Goal: Task Accomplishment & Management: Manage account settings

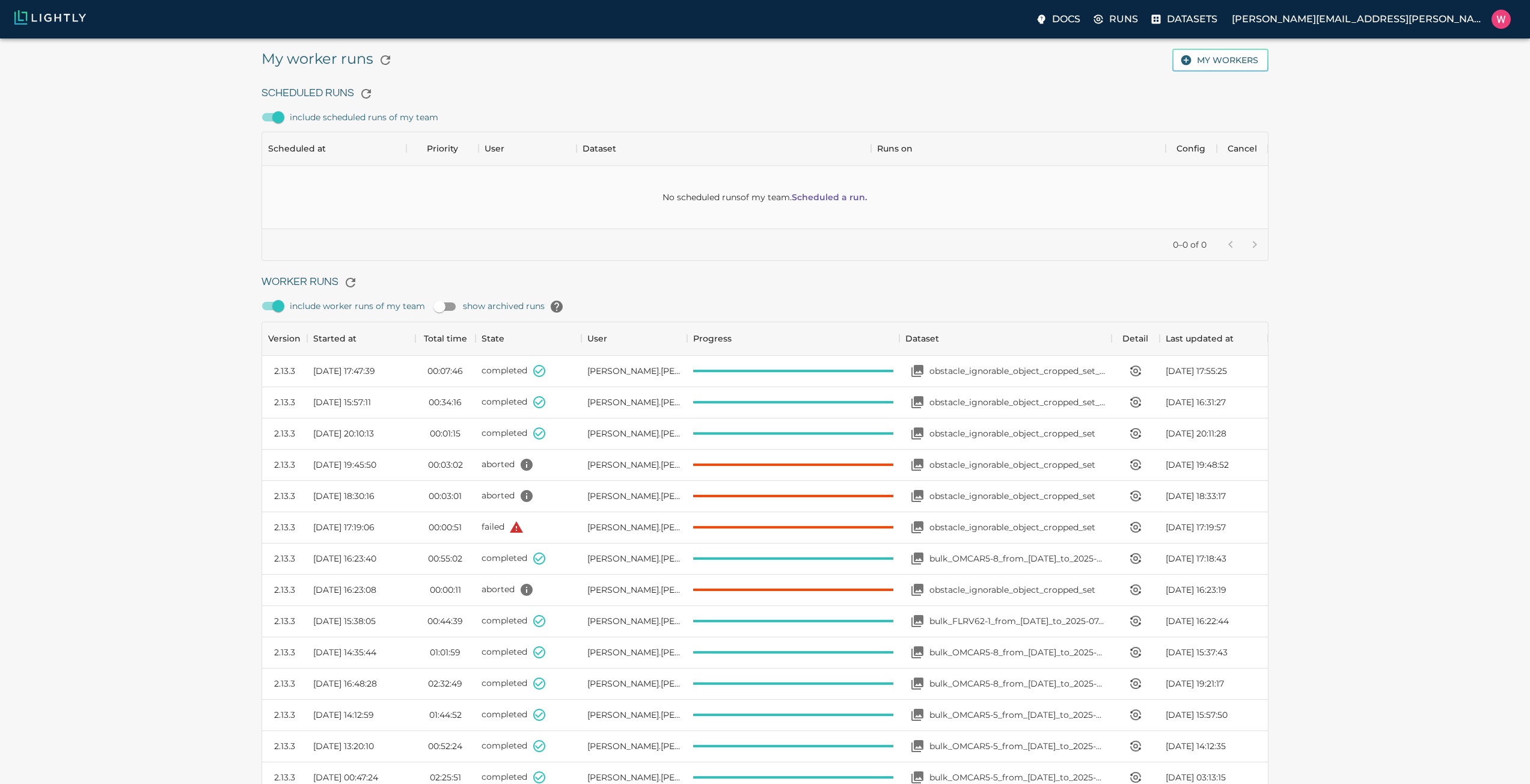
scroll to position [806, 998]
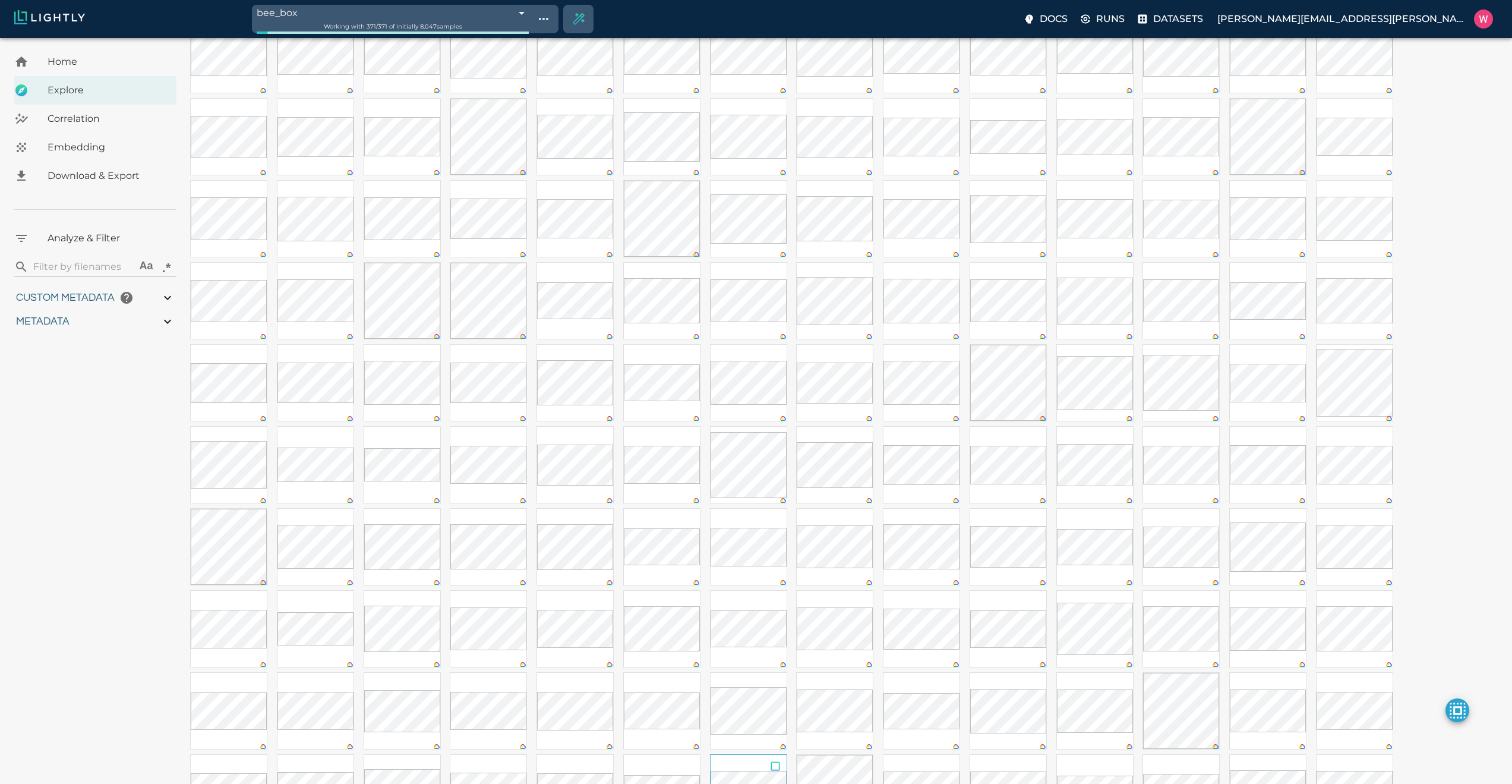
scroll to position [142, 0]
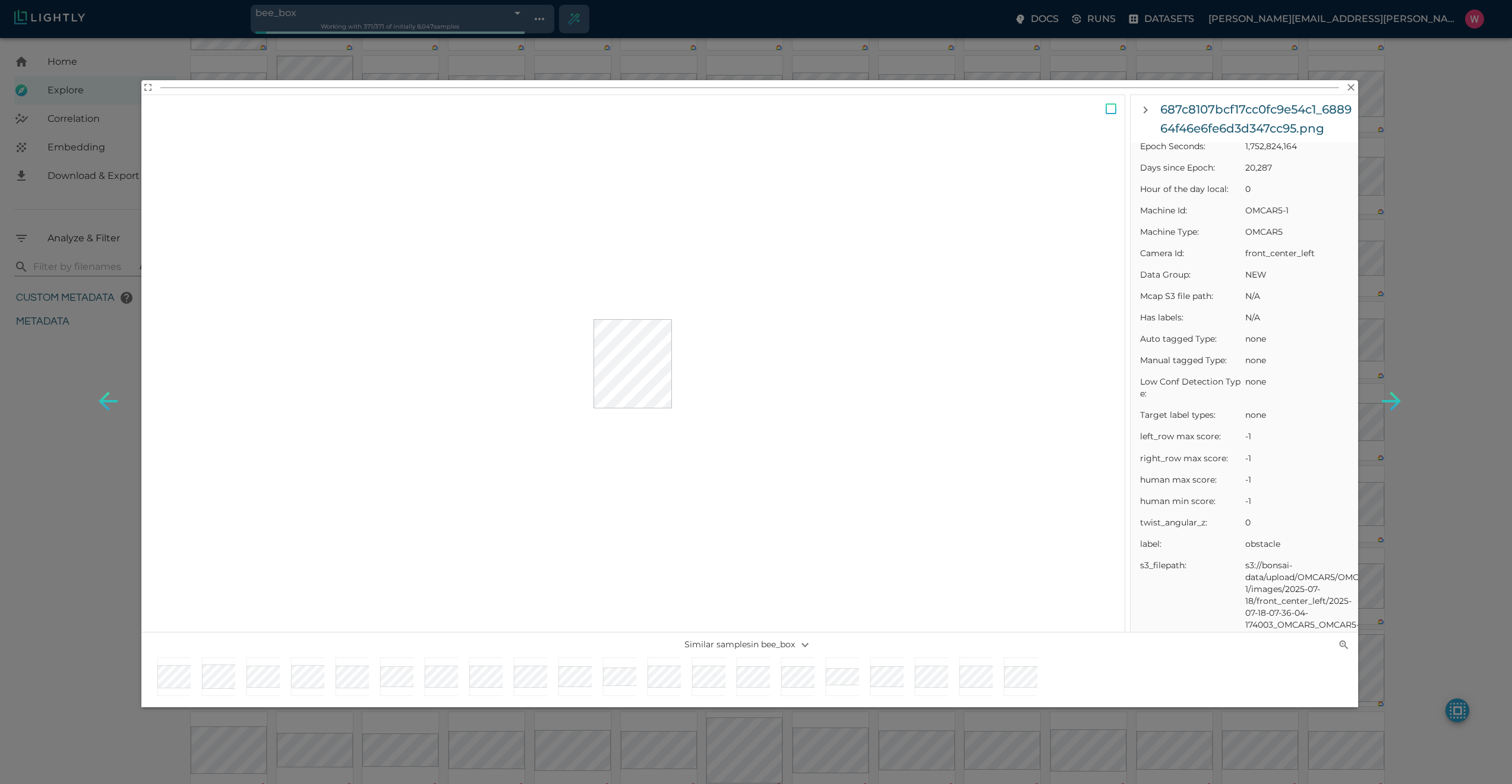
scroll to position [571, 0]
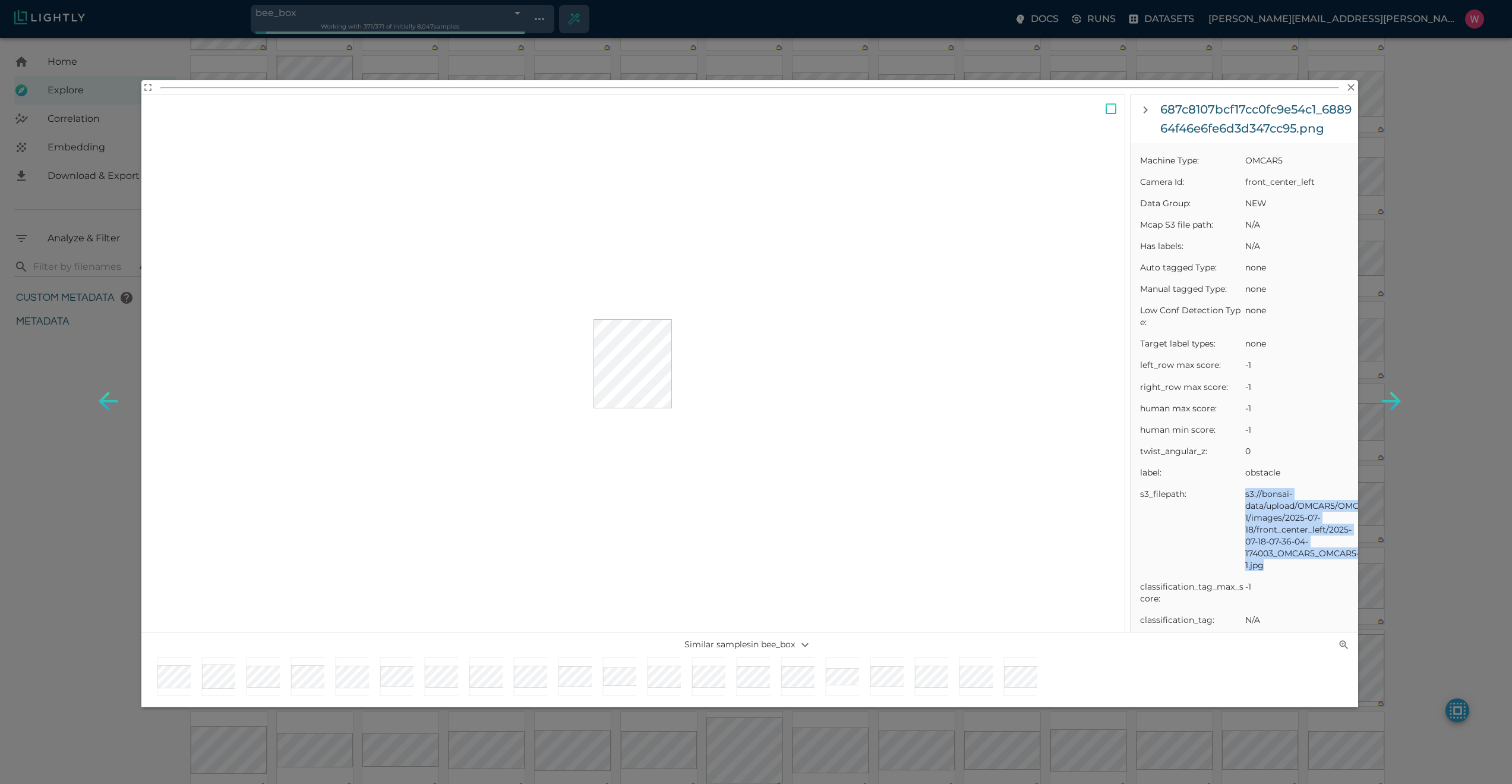
drag, startPoint x: 1246, startPoint y: 491, endPoint x: 1287, endPoint y: 568, distance: 87.2
click at [1287, 568] on span "s3://bonsai-data/upload/OMCAR5/OMCAR5-1/images/2025-07-18/front_center_left/202…" at bounding box center [1297, 530] width 103 height 84
copy span "s3://bonsai-data/upload/OMCAR5/OMCAR5-1/images/2025-07-18/front_center_left/202…"
click at [1414, 151] on div "687c8107bcf17cc0fc9e54c1_688964f46e6fe6d3d347cc95.png Sample details Sample lin…" at bounding box center [756, 392] width 1512 height 784
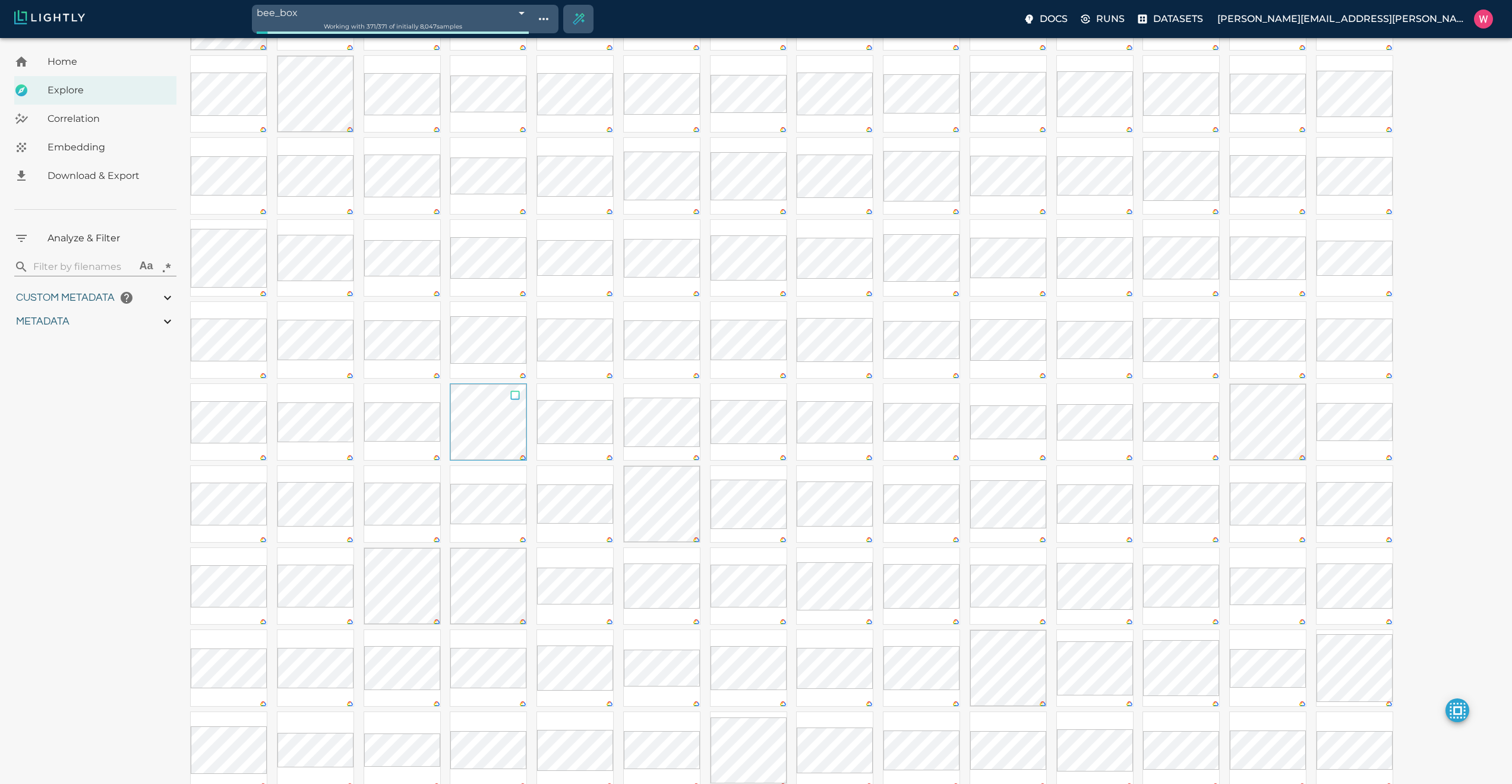
click at [512, 400] on input "checkbox" at bounding box center [515, 397] width 23 height 27
checkbox input "true"
click at [1450, 745] on icon "Remove the selected 1 samples in-place from the tag bee_box" at bounding box center [1453, 744] width 10 height 10
type input "0.563943266868591"
type input "19.6109432668686"
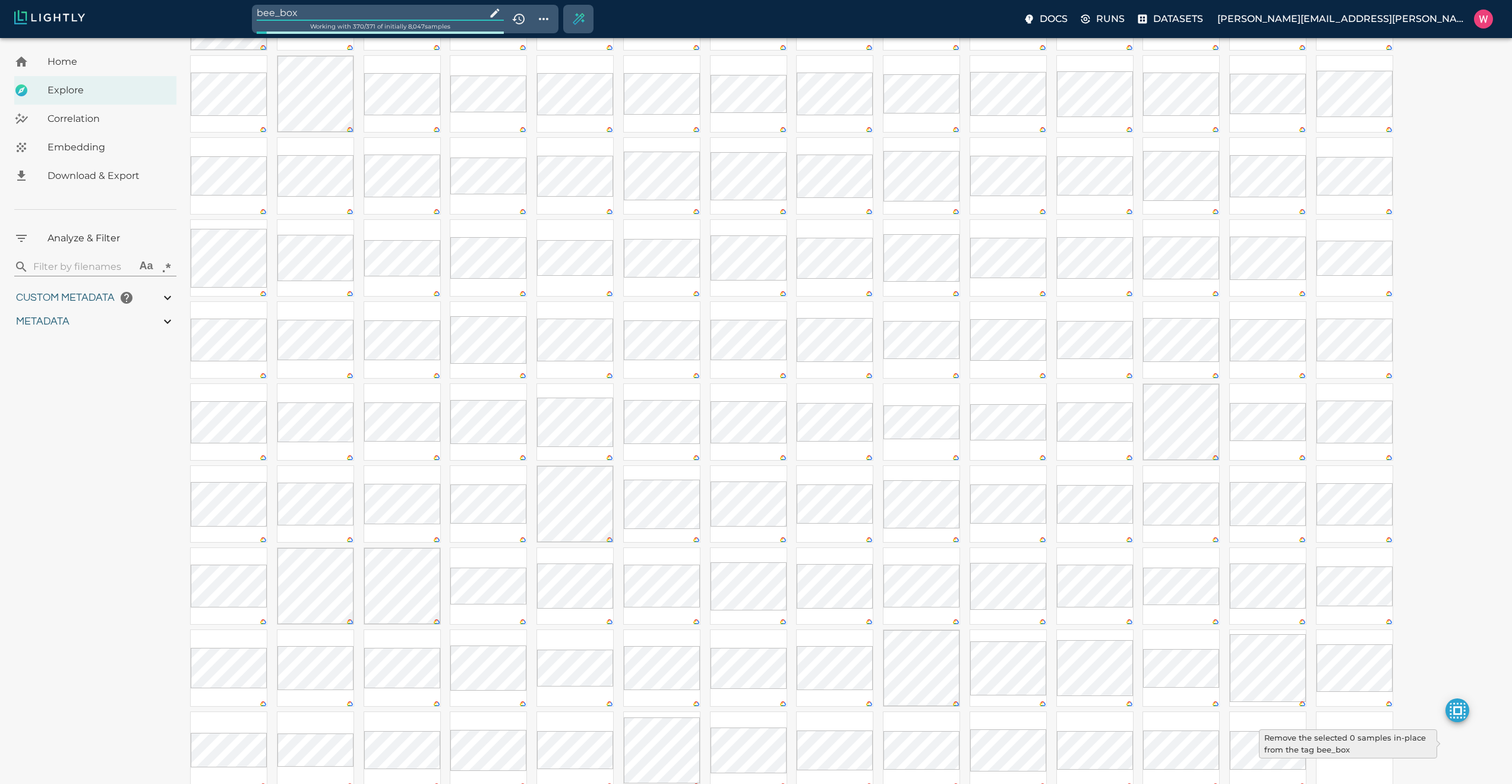
type input "1.47313940525055"
type input "50.5611394052505"
type input "0.0997830802603037"
type input "21.2737830802603"
type input "0.563943266868591"
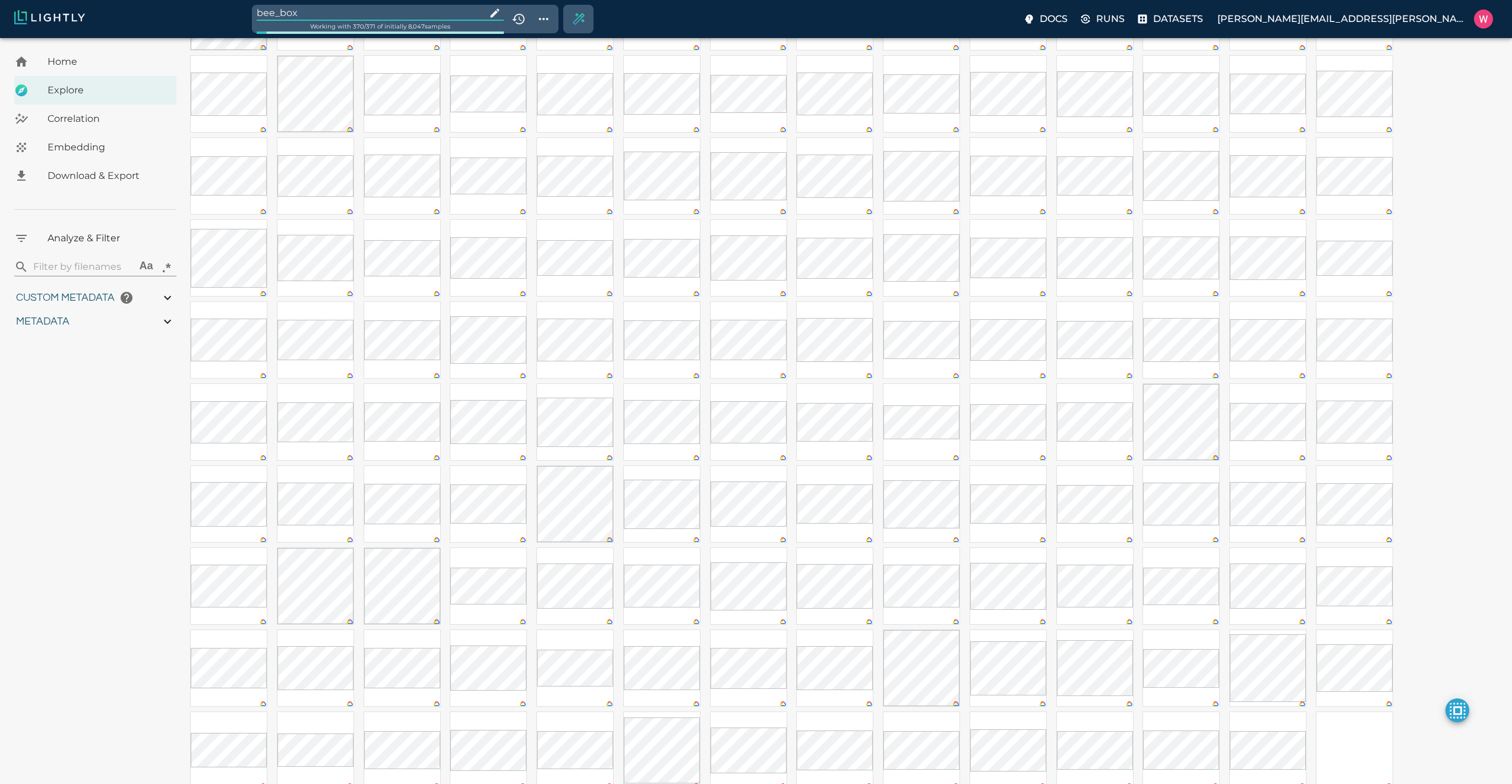
type input "19.6109432668686"
type input "1.47313940525055"
type input "50.5611394052505"
type input "0.0997830802603037"
type input "21.2737830802603"
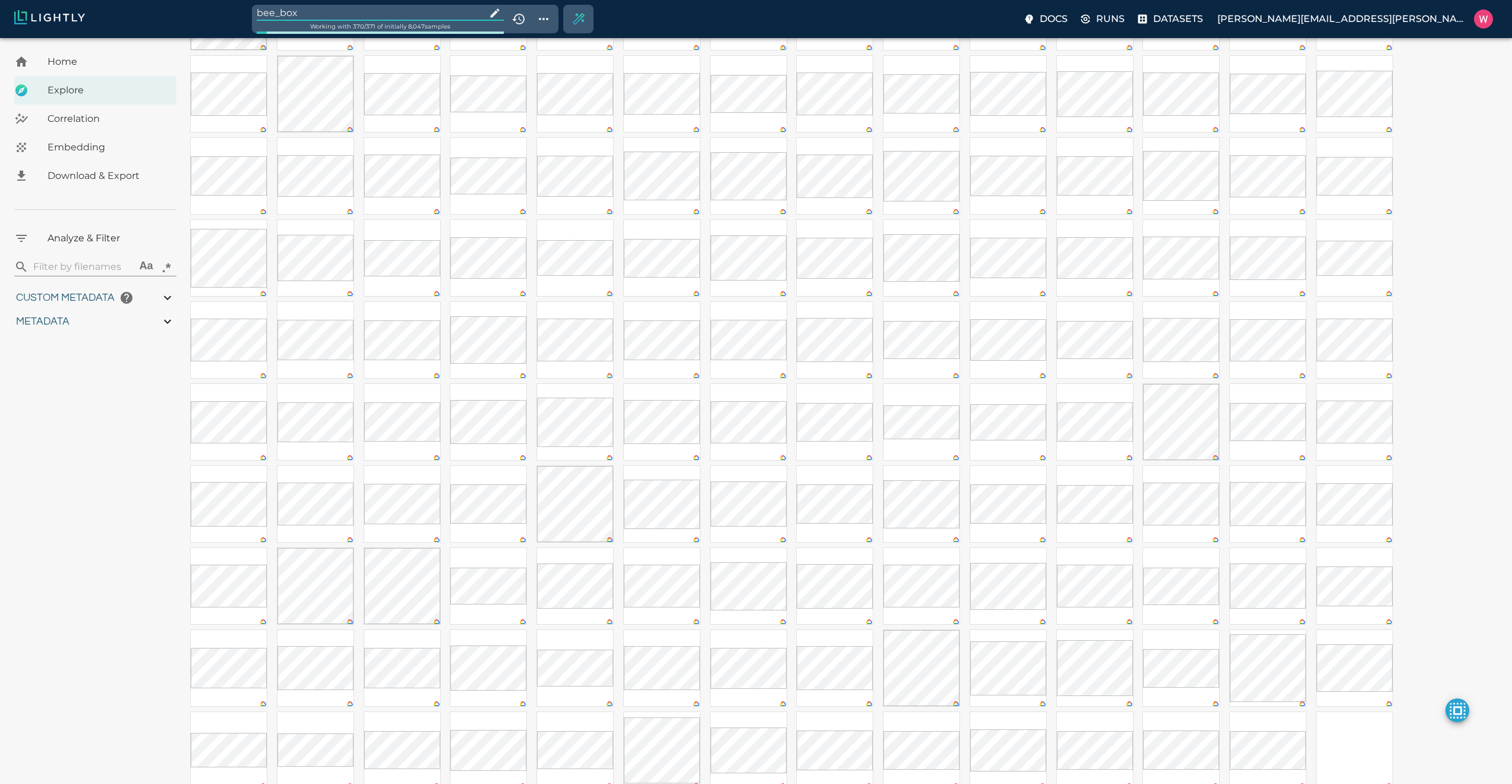
scroll to position [582, 0]
type input "0.563943266868591"
type input "19.6109432668686"
type input "1.47313940525055"
type input "50.5611394052505"
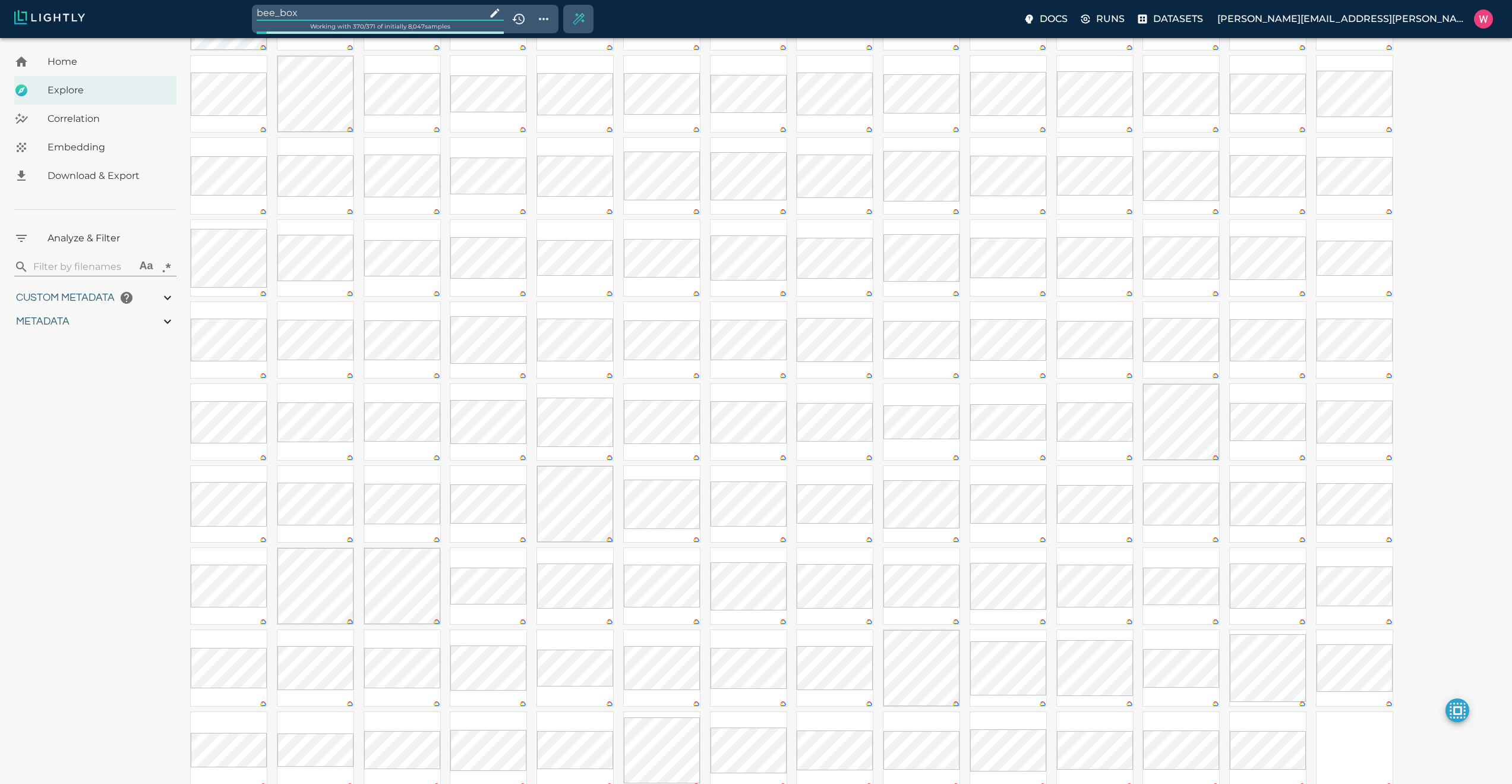
type input "0.0997830802603037"
type input "21.2737830802603"
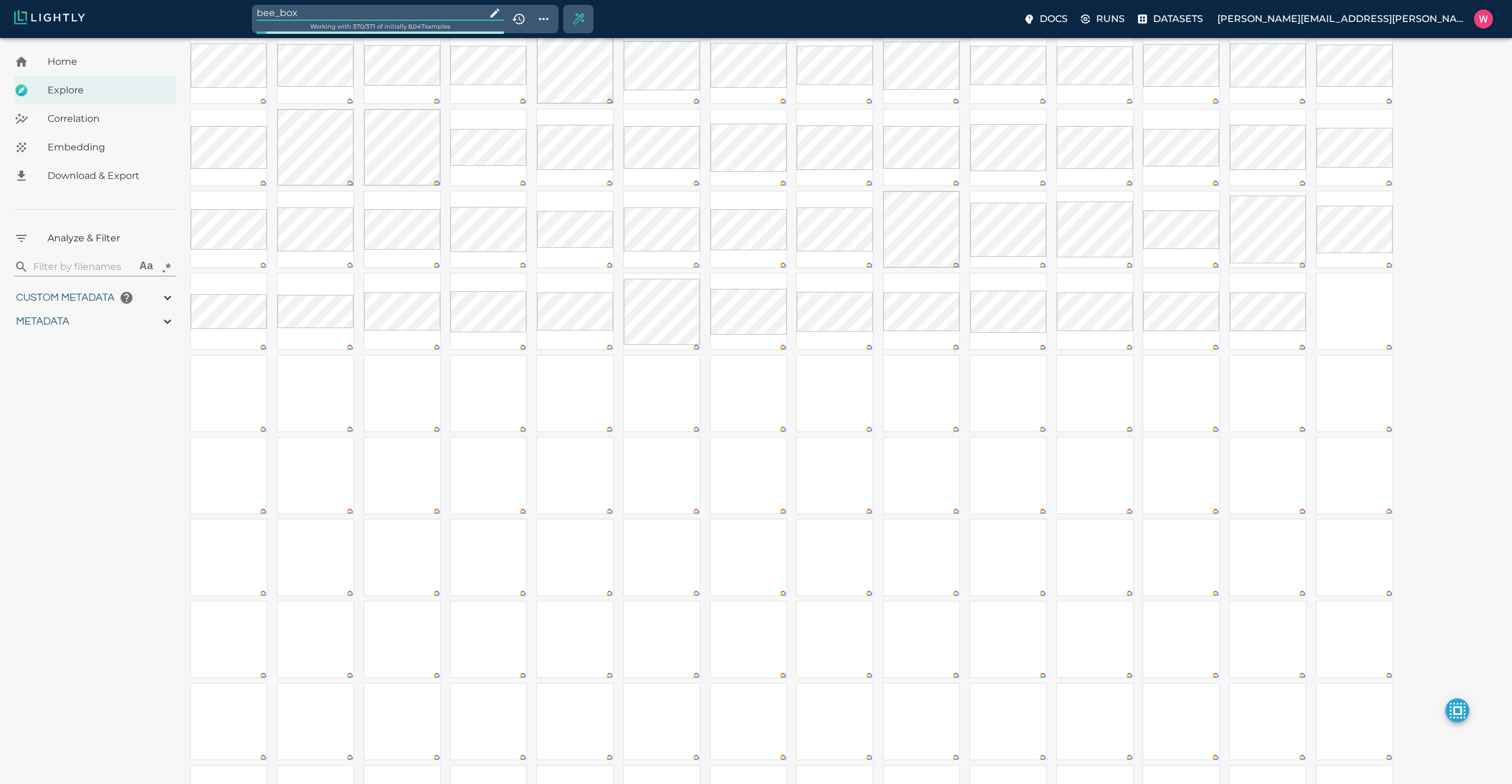
type input "0.563943266868591"
type input "19.6109432668686"
type input "1.47313940525055"
type input "50.5611394052505"
type input "0.0997830802603037"
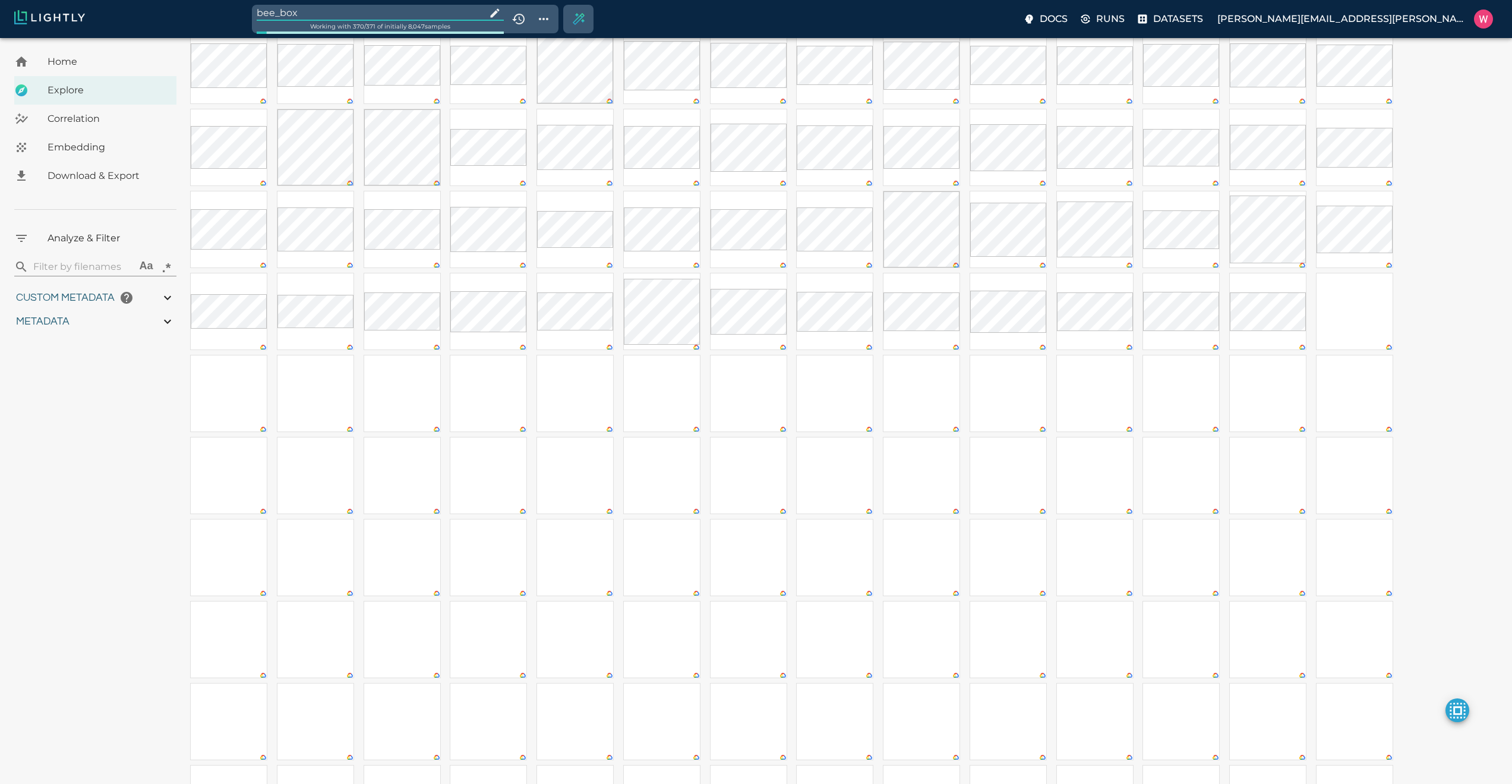
type input "21.2737830802603"
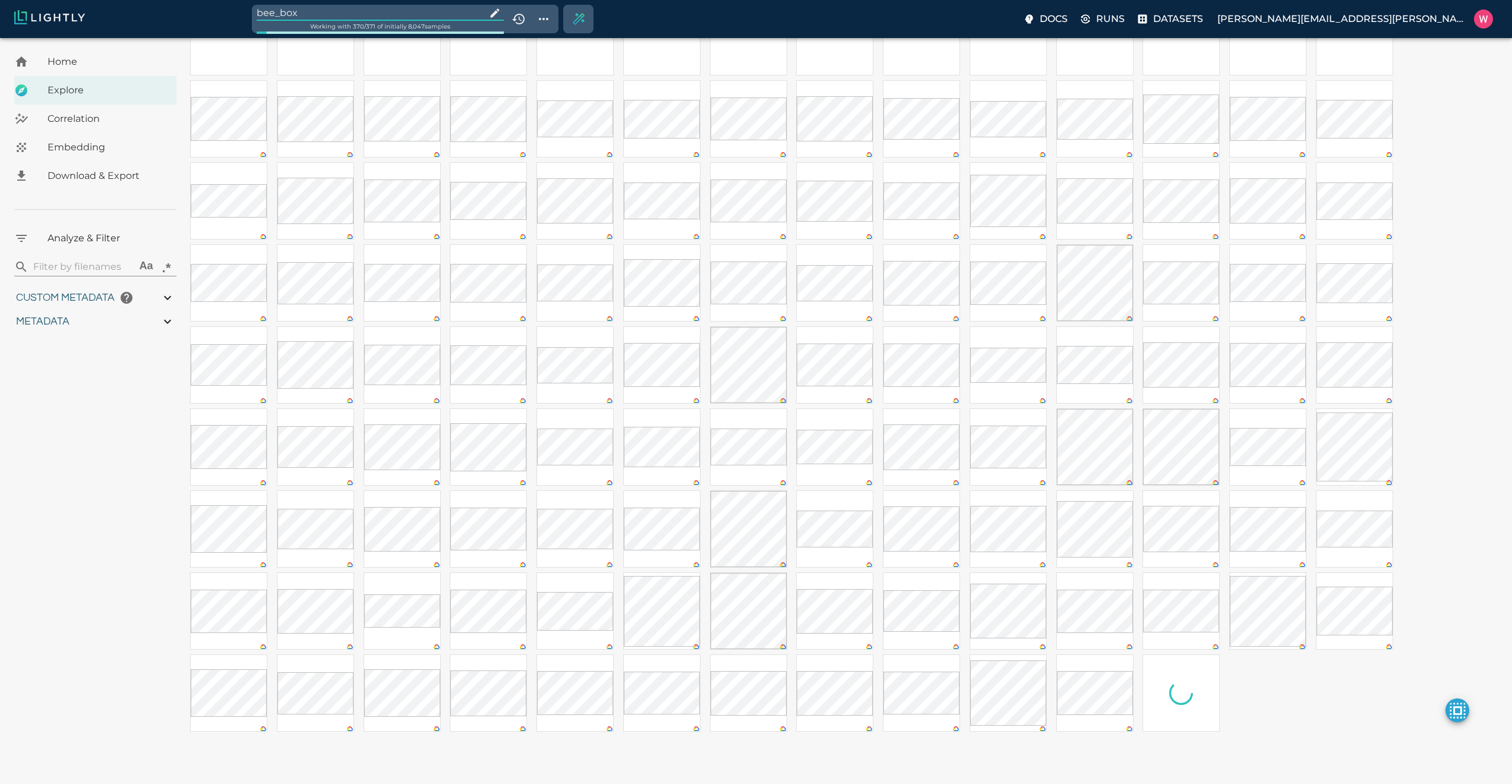
scroll to position [1009, 0]
click at [333, 14] on input "bee_box" at bounding box center [368, 13] width 225 height 16
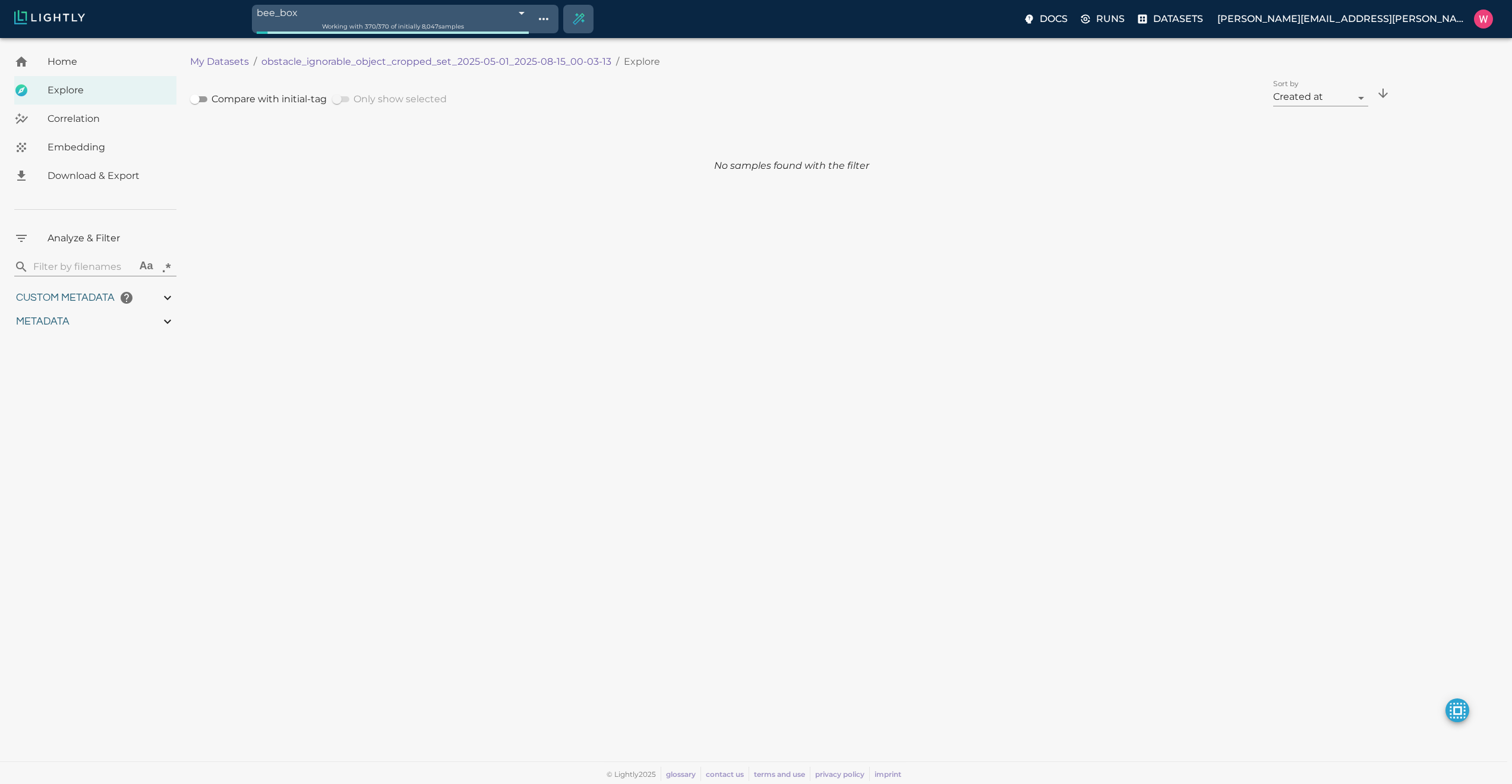
scroll to position [0, 0]
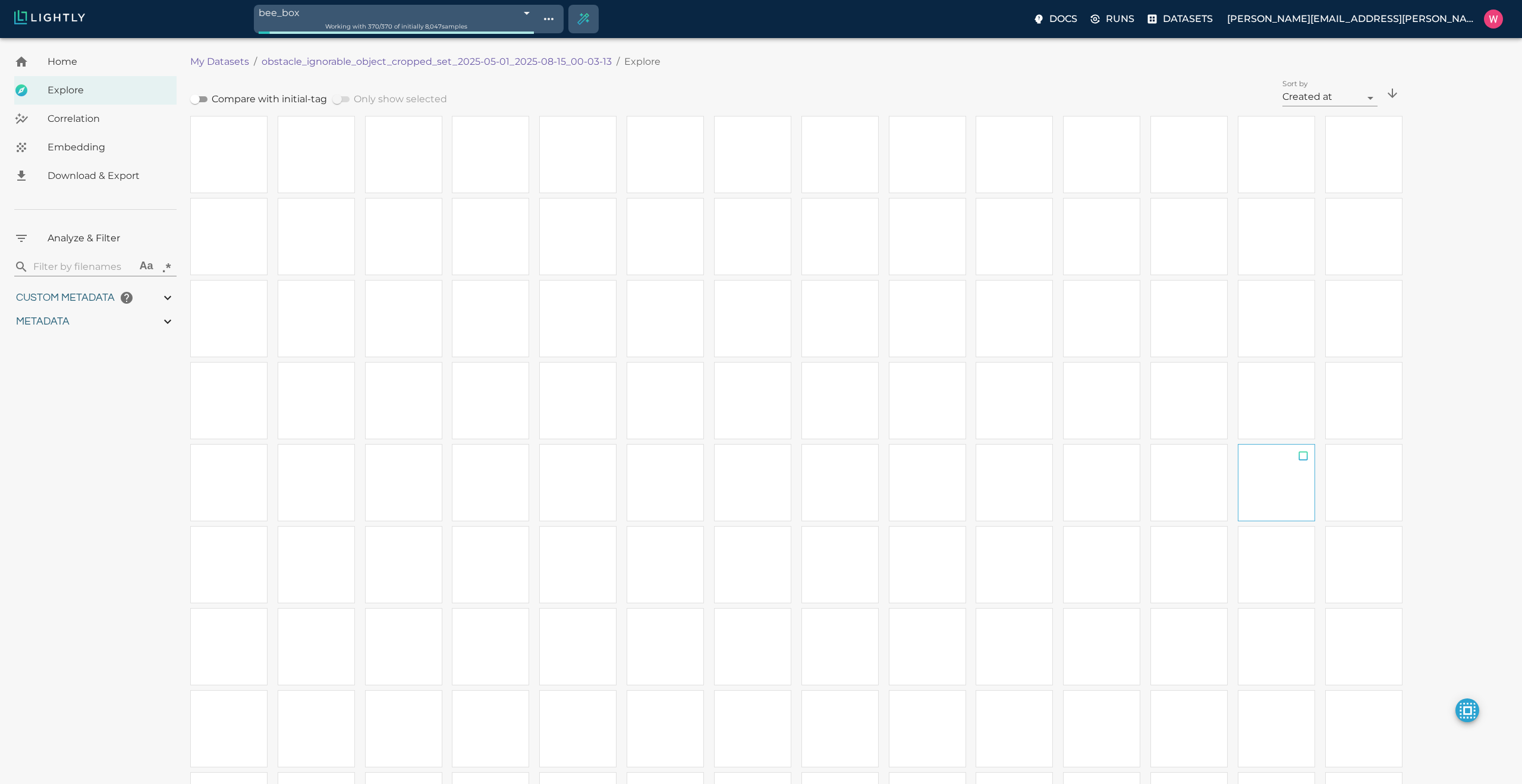
type input "0.563943266868591"
type input "19.6109432668686"
type input "1.47313940525055"
type input "50.5611394052505"
type input "0.0997830802603037"
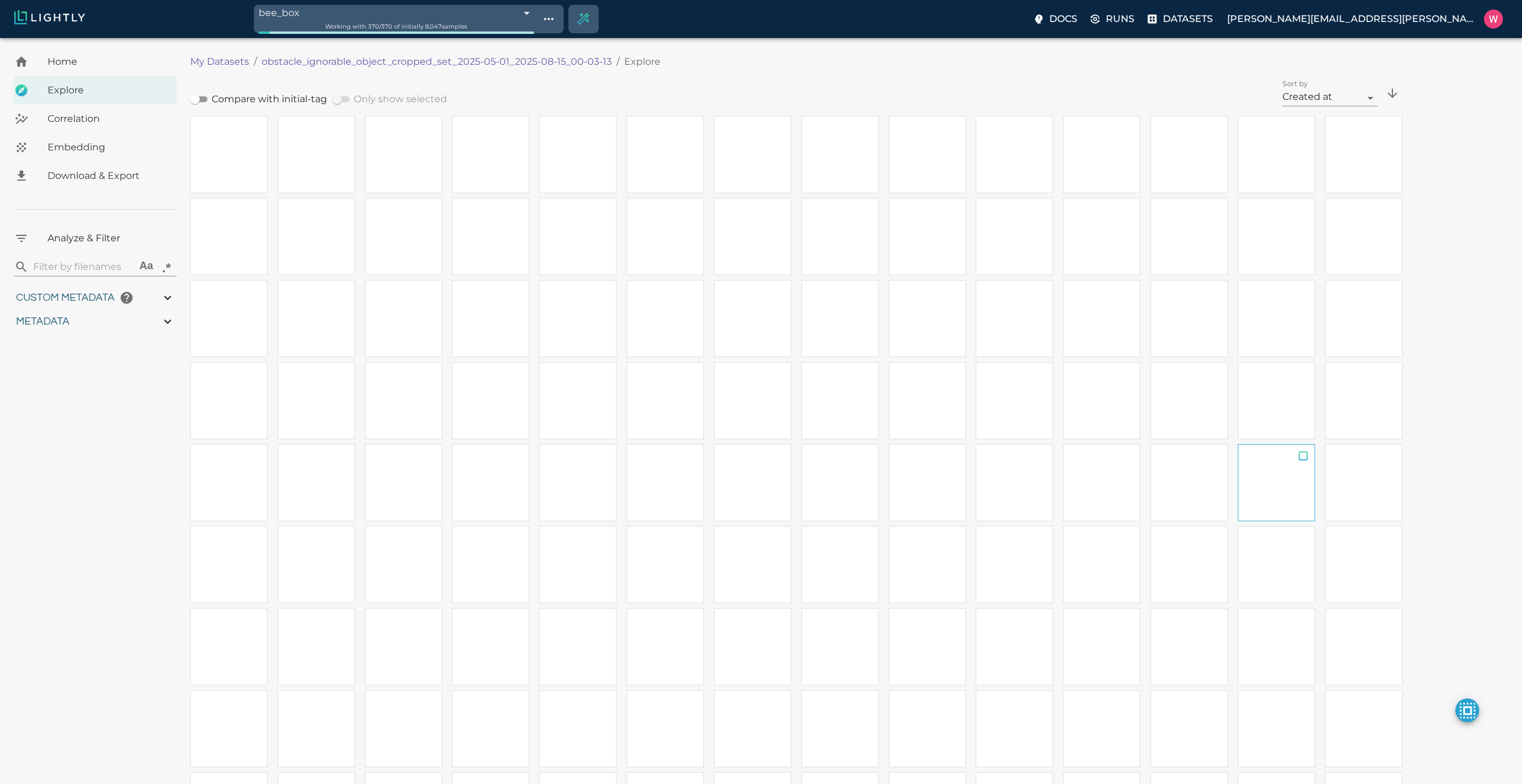
type input "21.2737830802603"
type input "0.563943266868591"
type input "19.6109432668686"
type input "1.47313940525055"
type input "50.5611394052505"
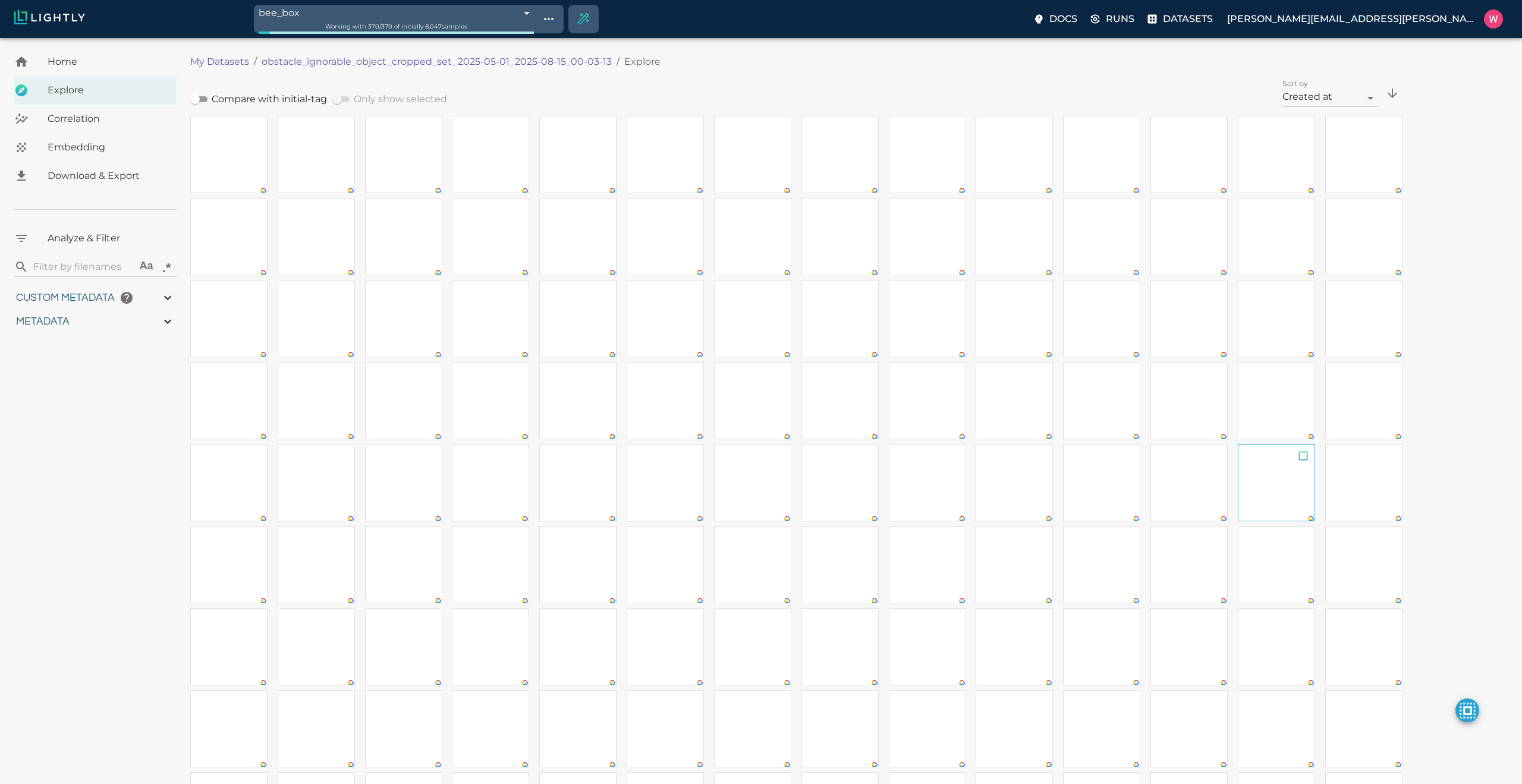
type input "0.0997830802603037"
type input "21.2737830802603"
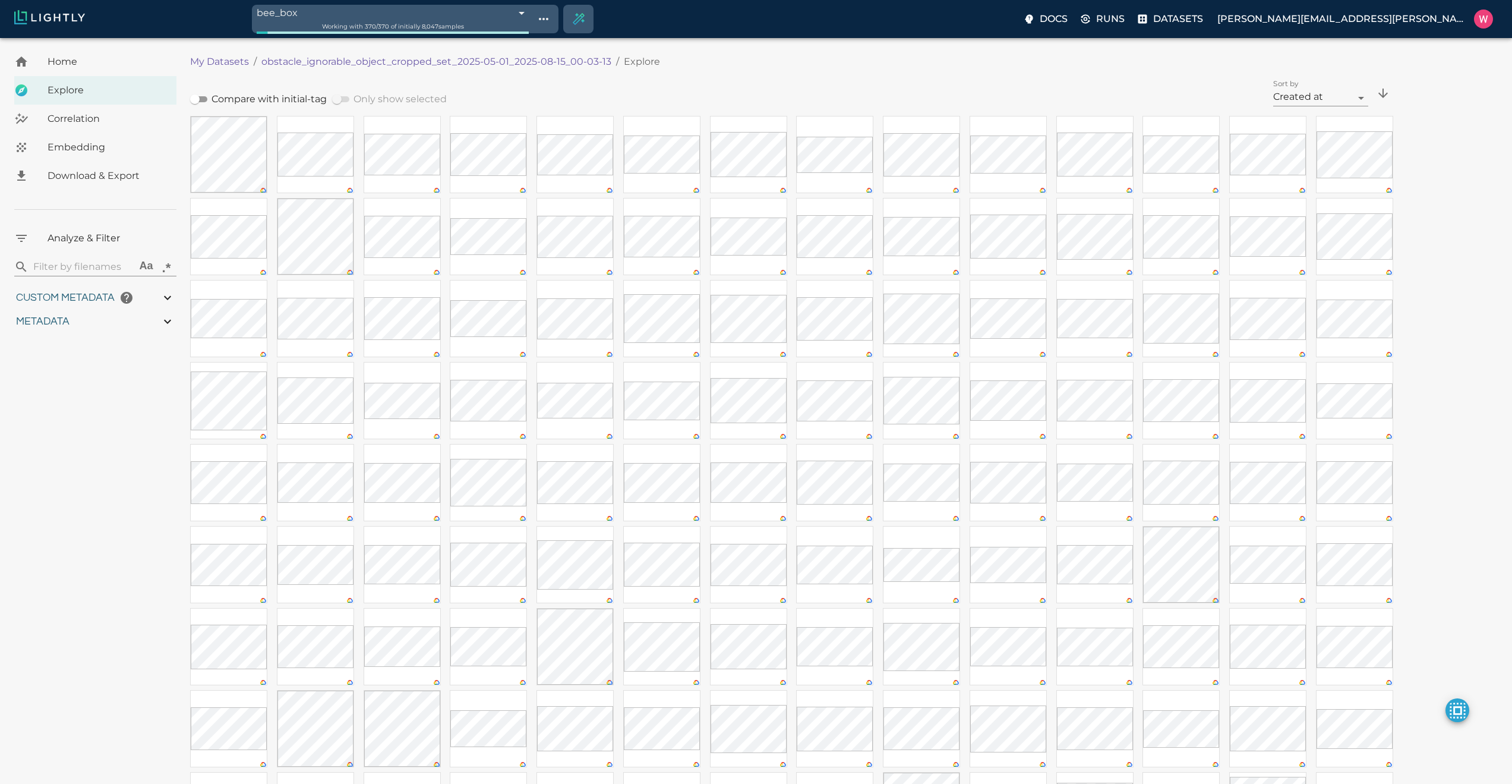
type input "0.563943266868591"
type input "19.6109432668686"
type input "1.47313940525055"
type input "50.5611394052505"
type input "0.0997830802603037"
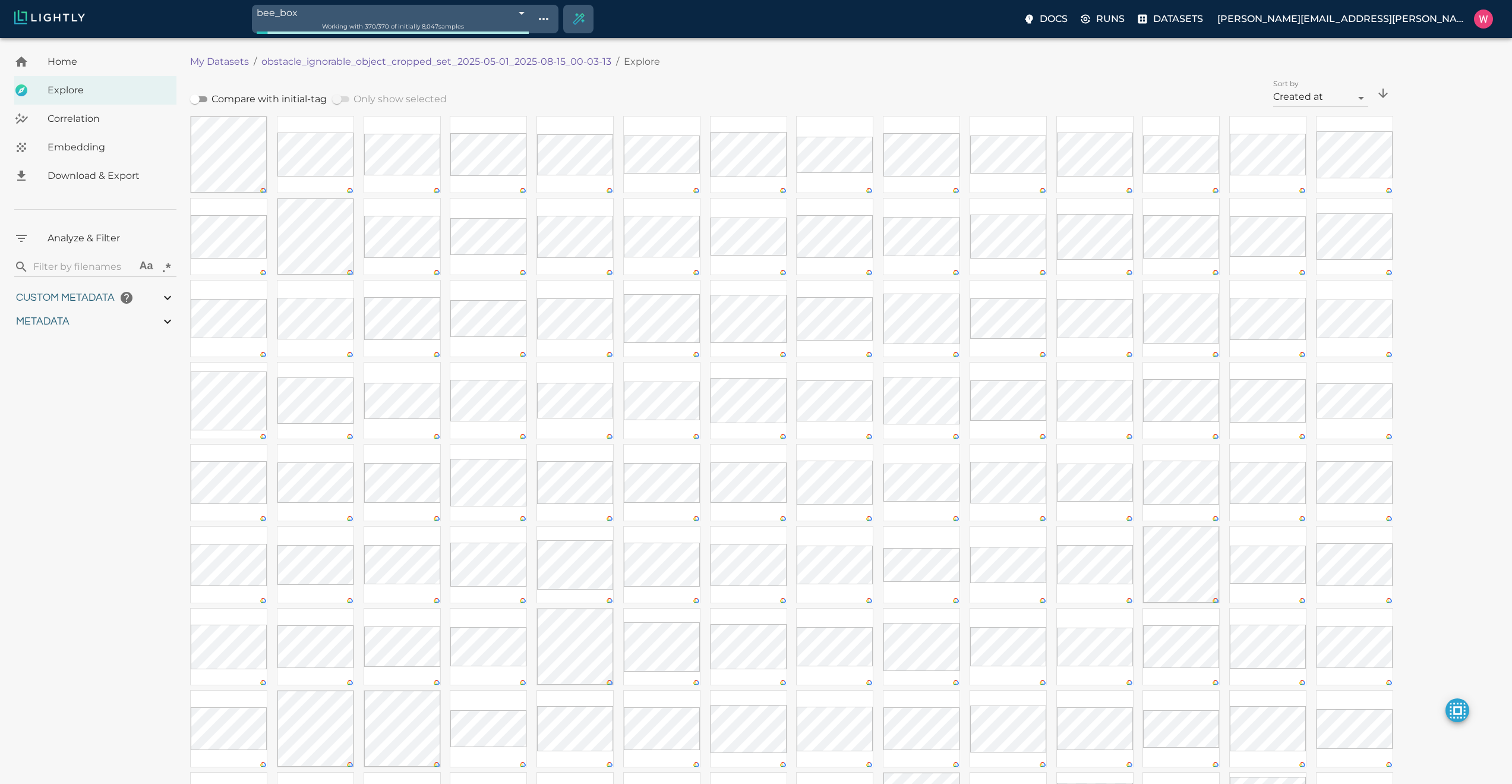
type input "21.2737830802603"
type input "0.563943266868591"
type input "19.6109432668686"
type input "1.47313940525055"
type input "50.5611394052505"
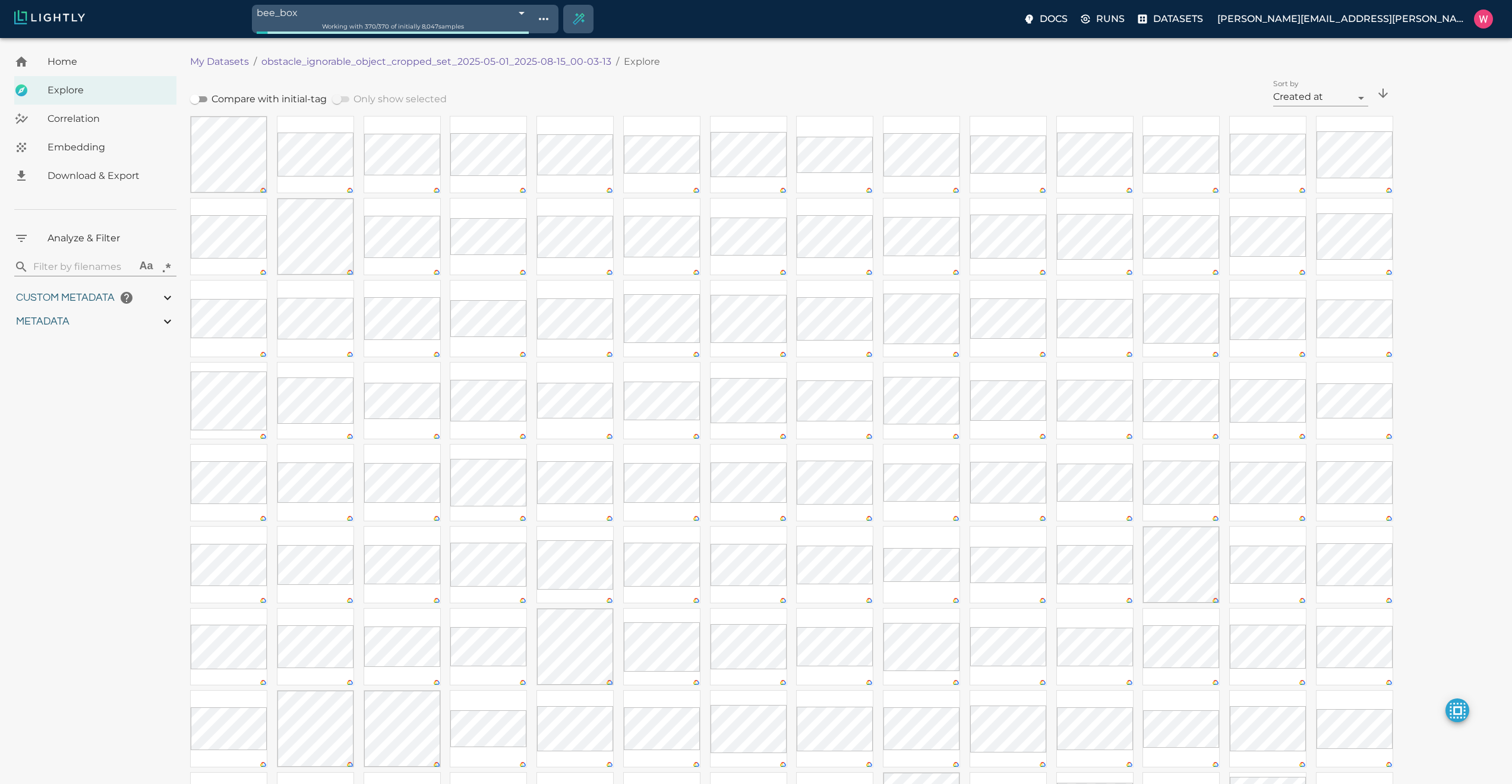
type input "0.0997830802603037"
type input "21.2737830802603"
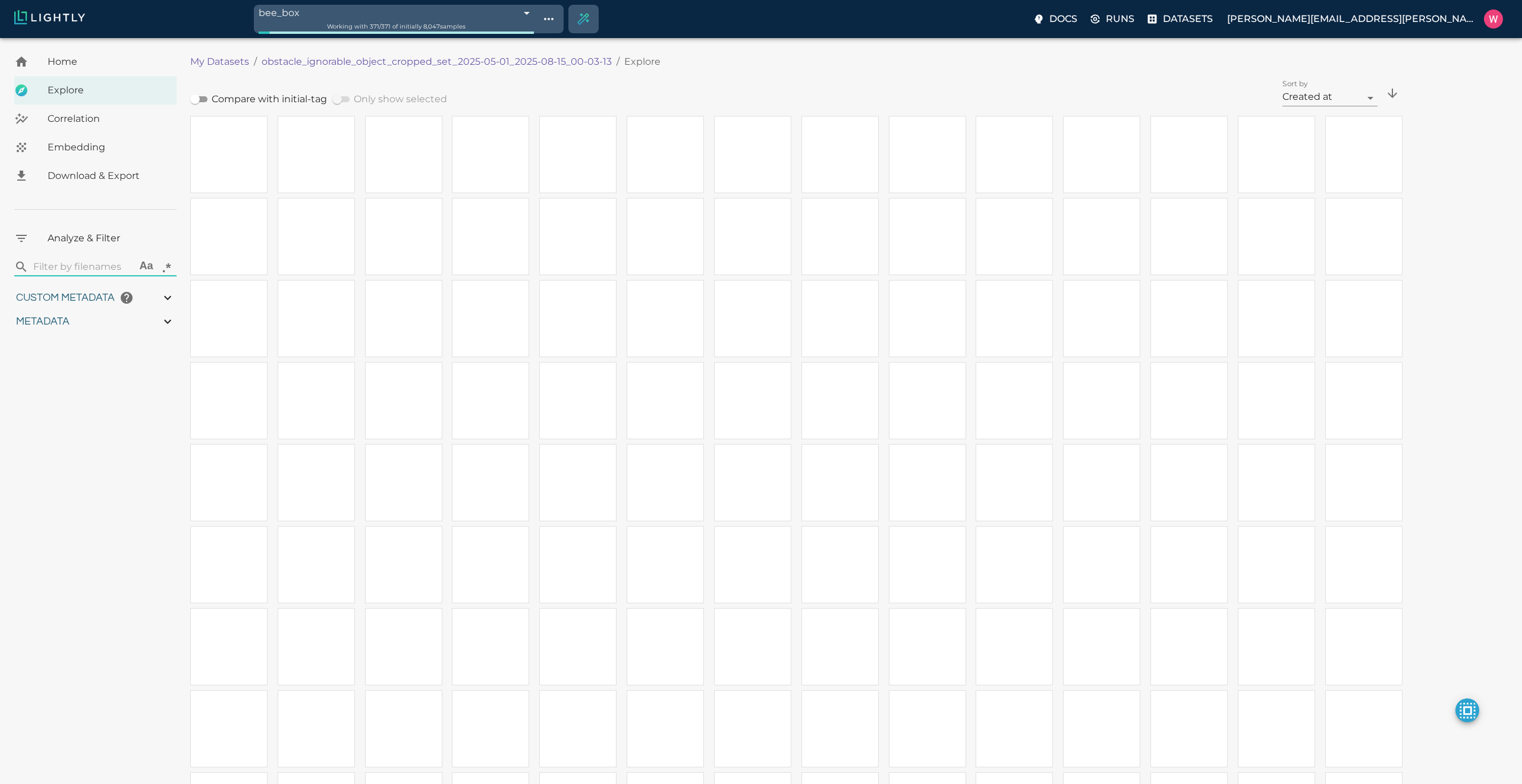
click at [379, 59] on p "obstacle_ignorable_object_cropped_set_2025-05-01_2025-08-15_00-03-13" at bounding box center [436, 62] width 350 height 15
click at [129, 154] on div "Embedding" at bounding box center [95, 146] width 162 height 28
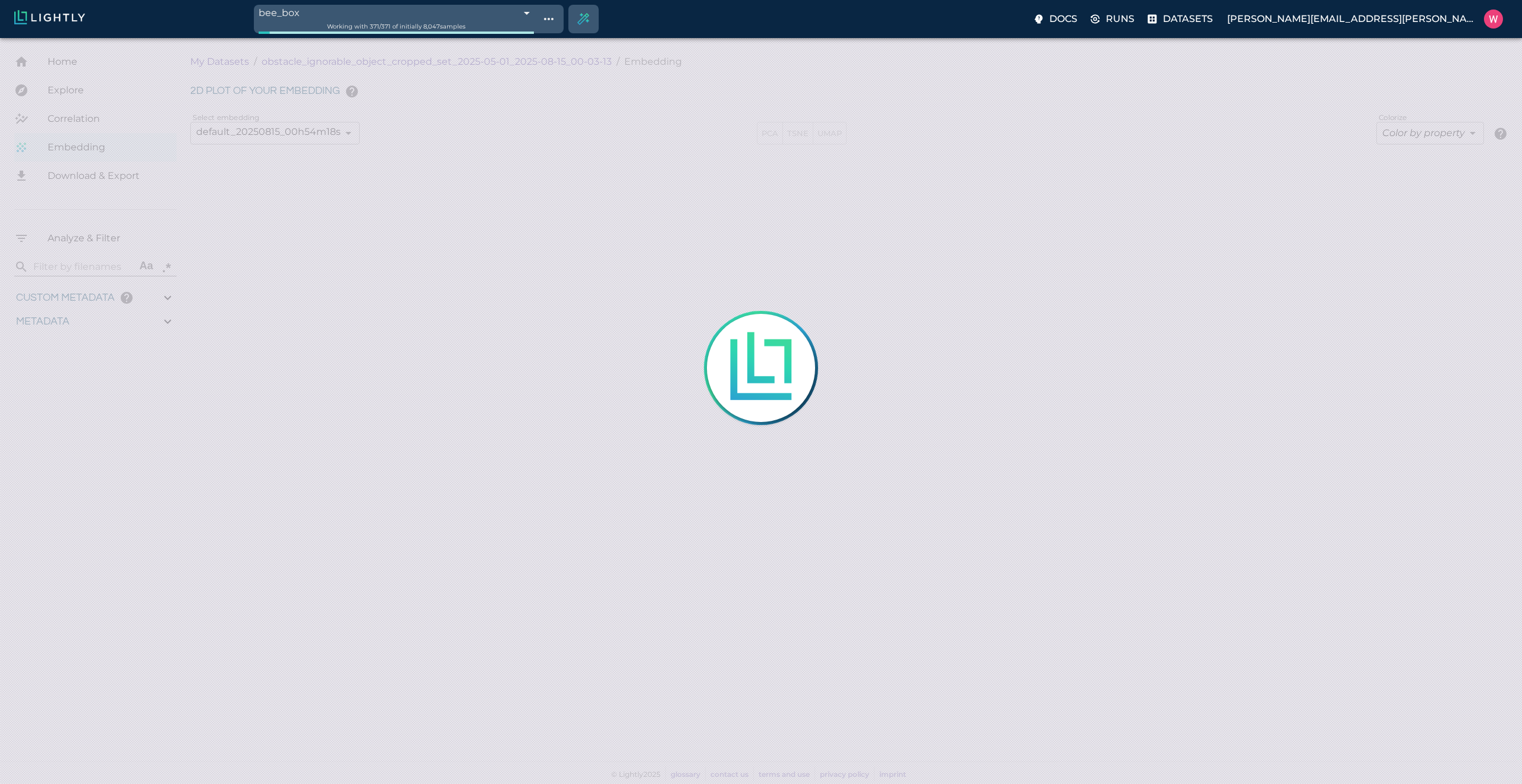
type input "0.563943266868591"
type input "19.6109432668686"
type input "1.47313940525055"
type input "50.5611394052505"
type input "0.0997830802603037"
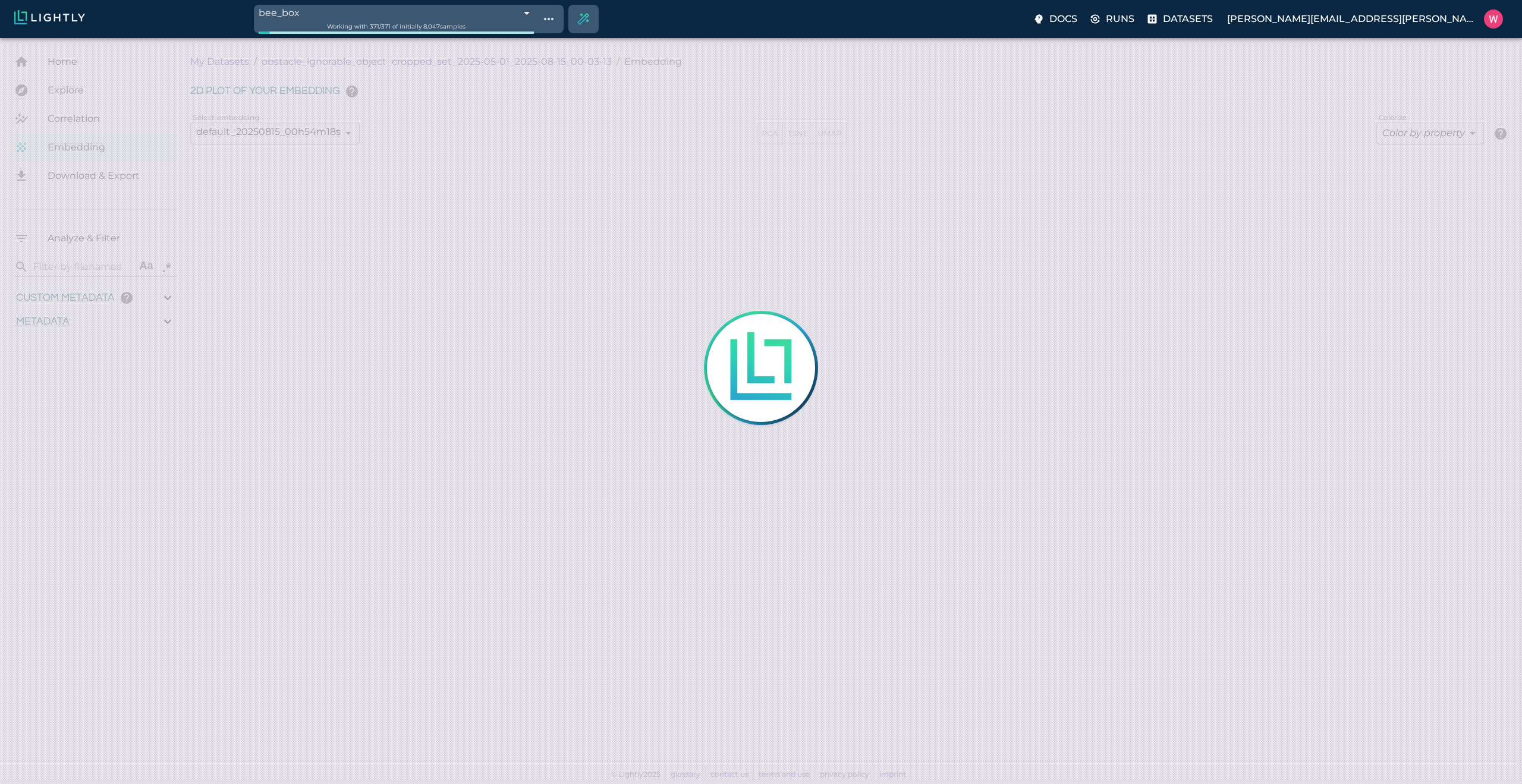
type input "21.2737830802603"
type input "0.563943266868591"
type input "19.6109432668686"
type input "1.47313940525055"
type input "50.5611394052505"
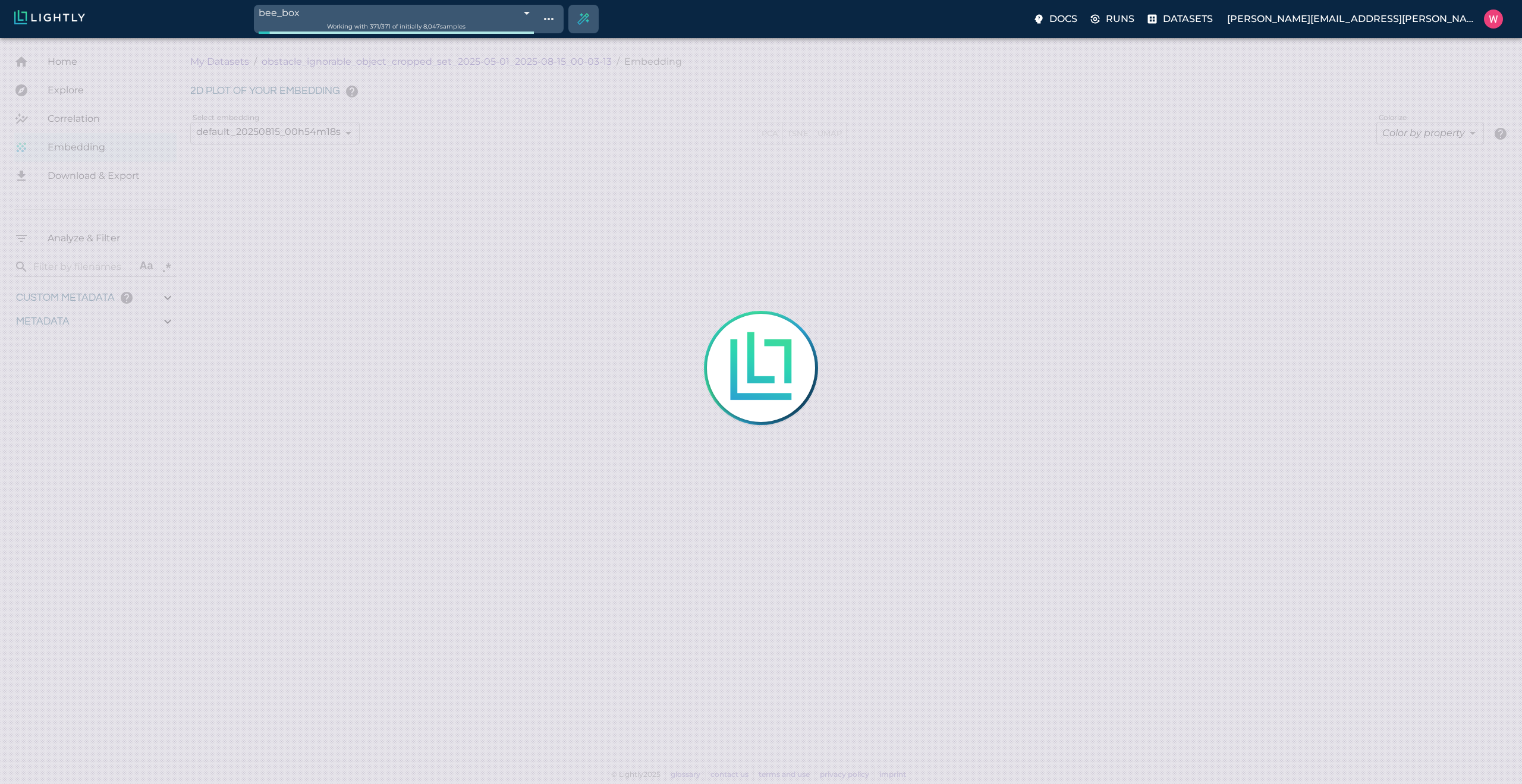
type input "0.0997830802603037"
type input "21.2737830802603"
type input "0.563943266868591"
type input "19.6109432668686"
type input "1.47313940525055"
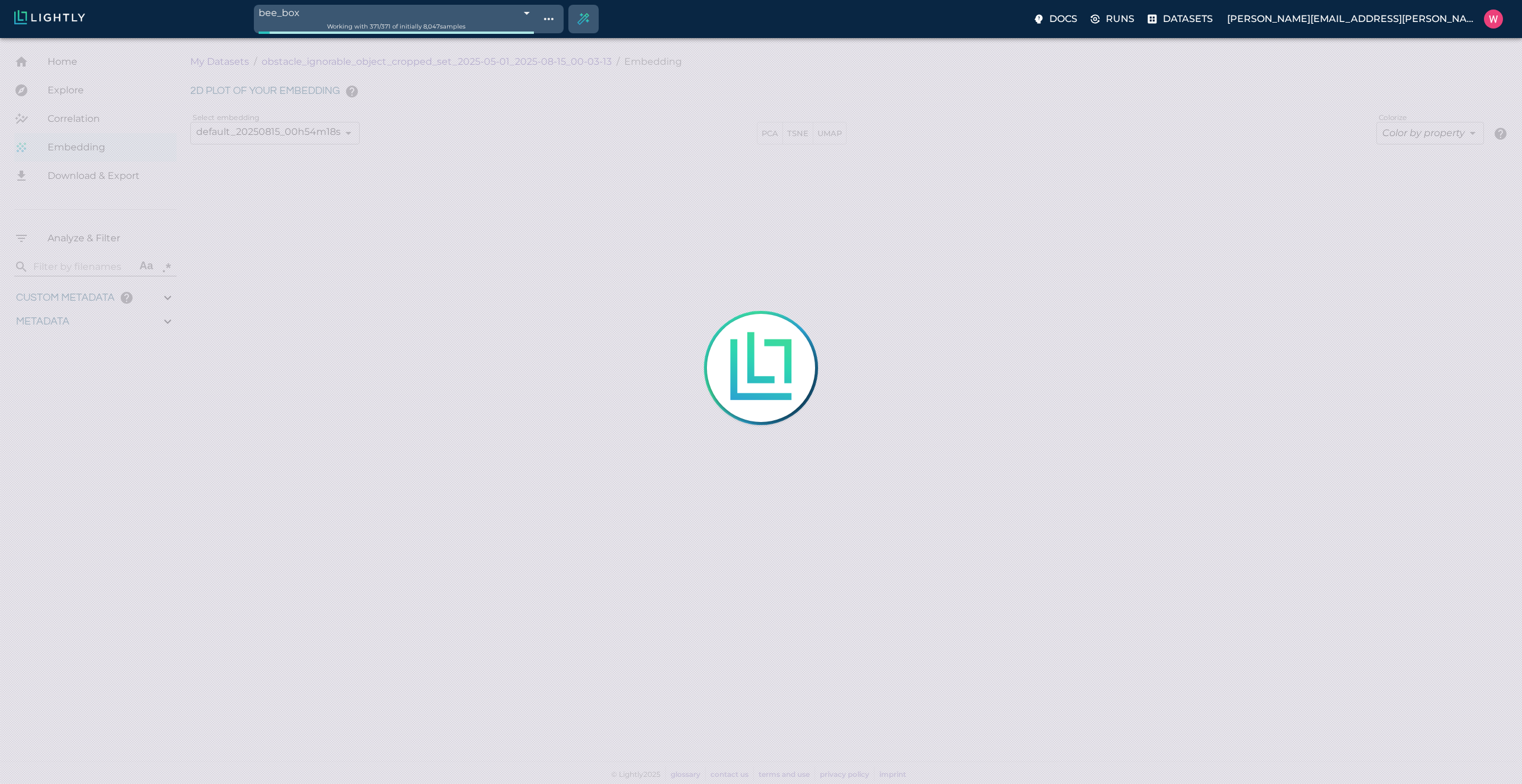
type input "50.5611394052505"
type input "0.0997830802603037"
type input "21.2737830802603"
type input "0.563943266868591"
type input "19.6109432668686"
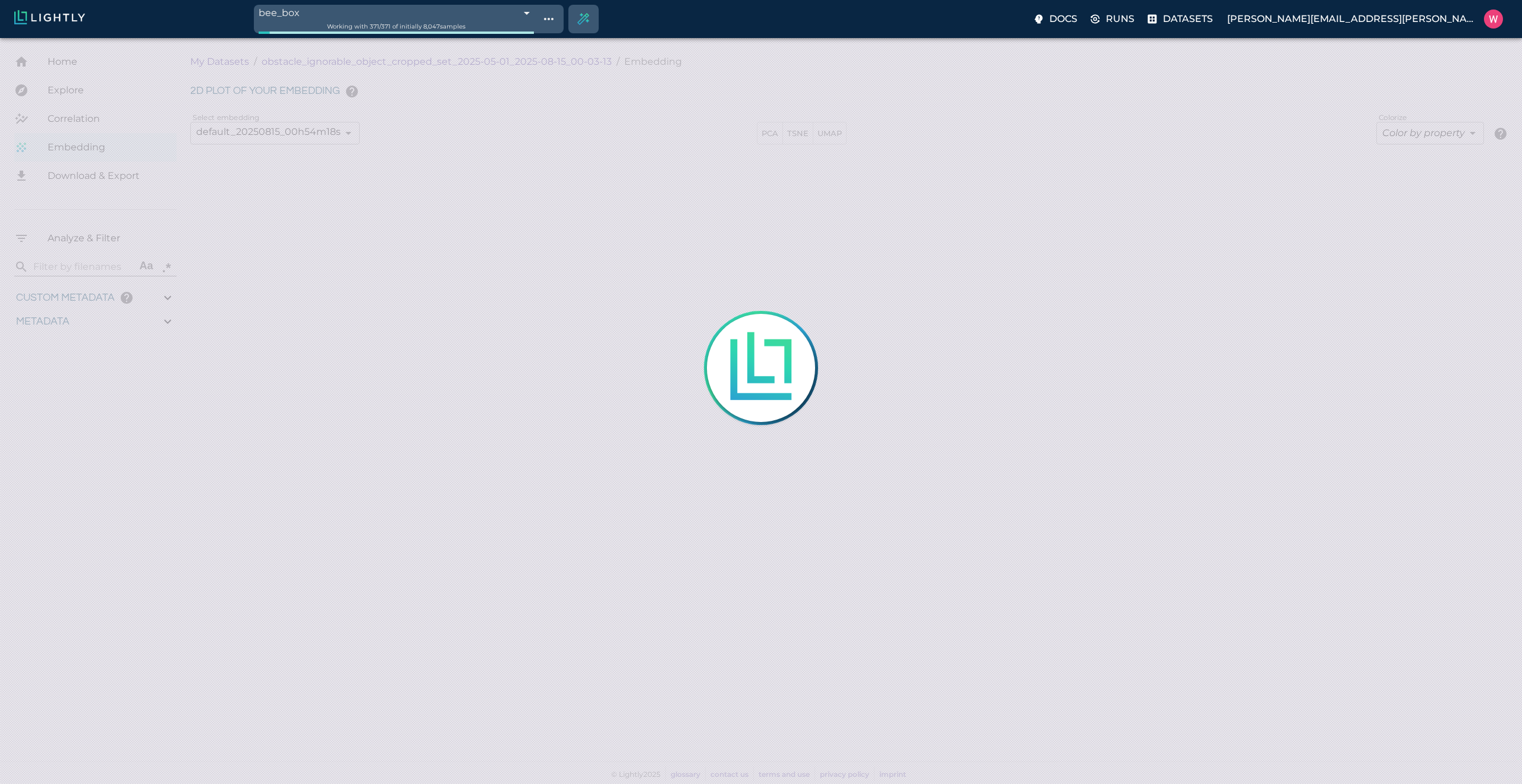
type input "1.47313940525055"
type input "50.5611394052505"
type input "0.0997830802603037"
type input "21.2737830802603"
click at [1052, 301] on div at bounding box center [761, 392] width 1522 height 784
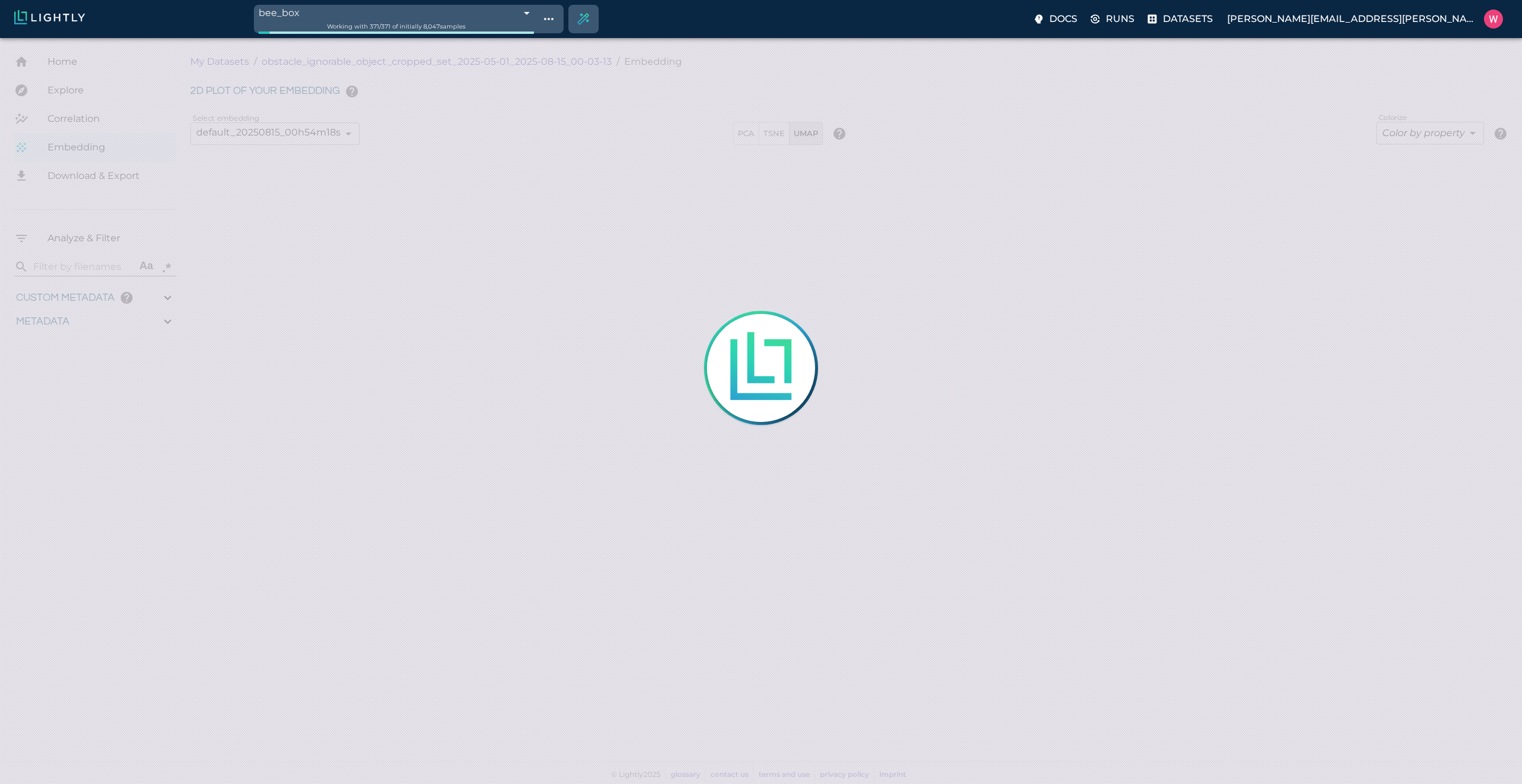
type input "0.563943266868591"
type input "19.6109432668686"
type input "1.47313940525055"
type input "50.5611394052505"
type input "0.0997830802603037"
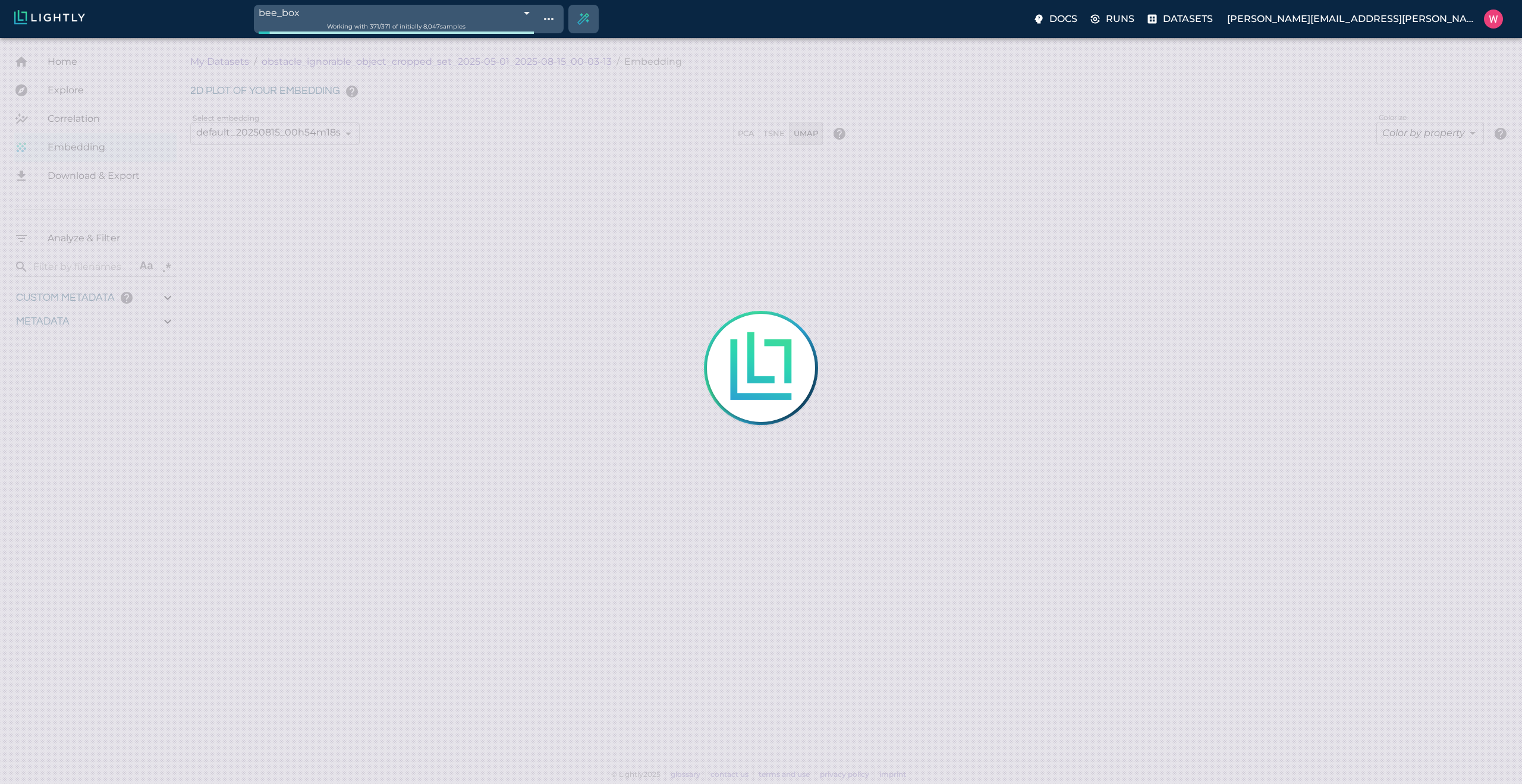
type input "21.2737830802603"
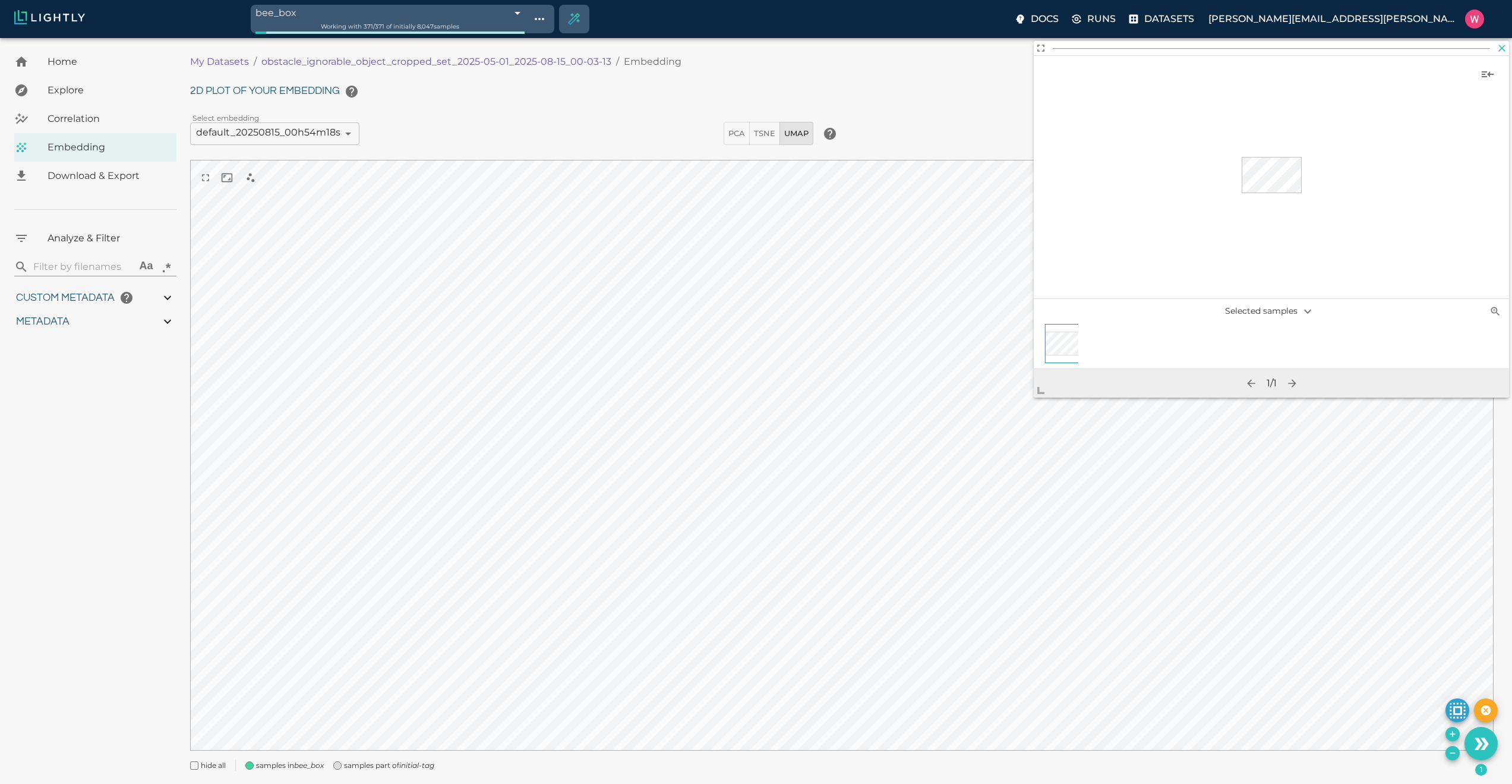
click at [1502, 50] on icon "button" at bounding box center [1502, 48] width 12 height 12
click at [1501, 48] on icon "button" at bounding box center [1502, 48] width 12 height 12
